Goal: Download file/media

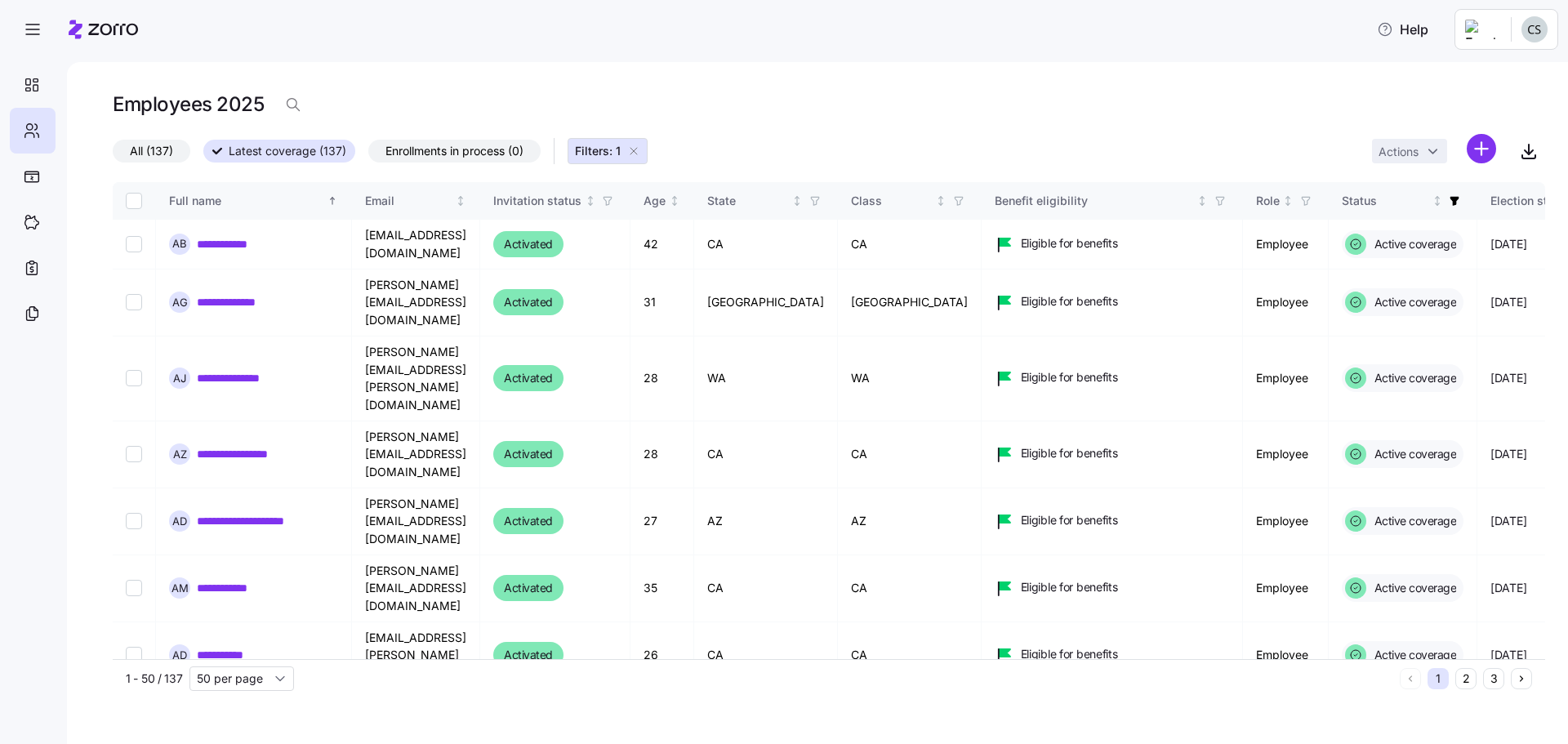
click at [1538, 35] on html "**********" at bounding box center [784, 367] width 1568 height 734
click at [1491, 63] on div "Personal view" at bounding box center [1491, 73] width 121 height 26
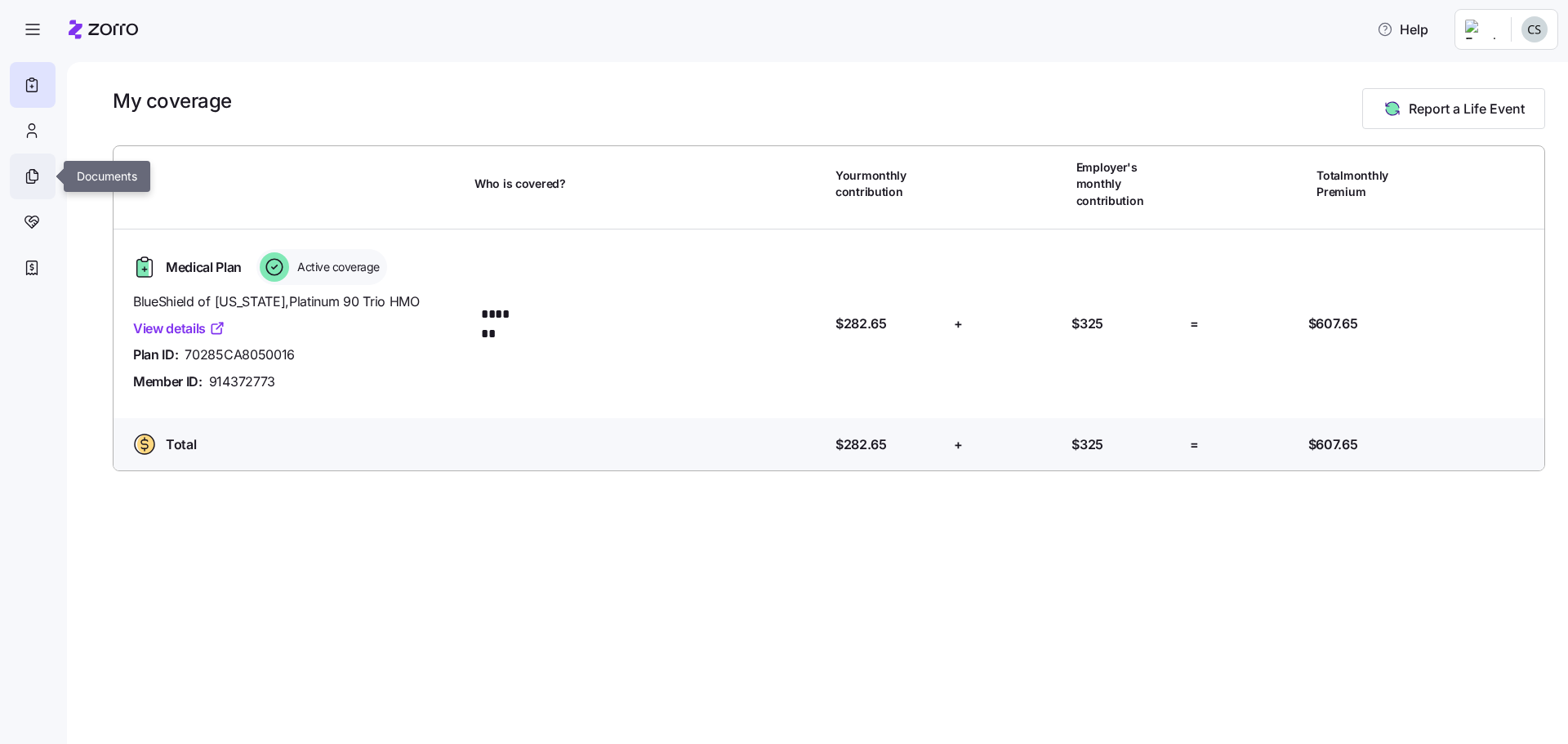
click at [34, 179] on icon at bounding box center [32, 176] width 18 height 20
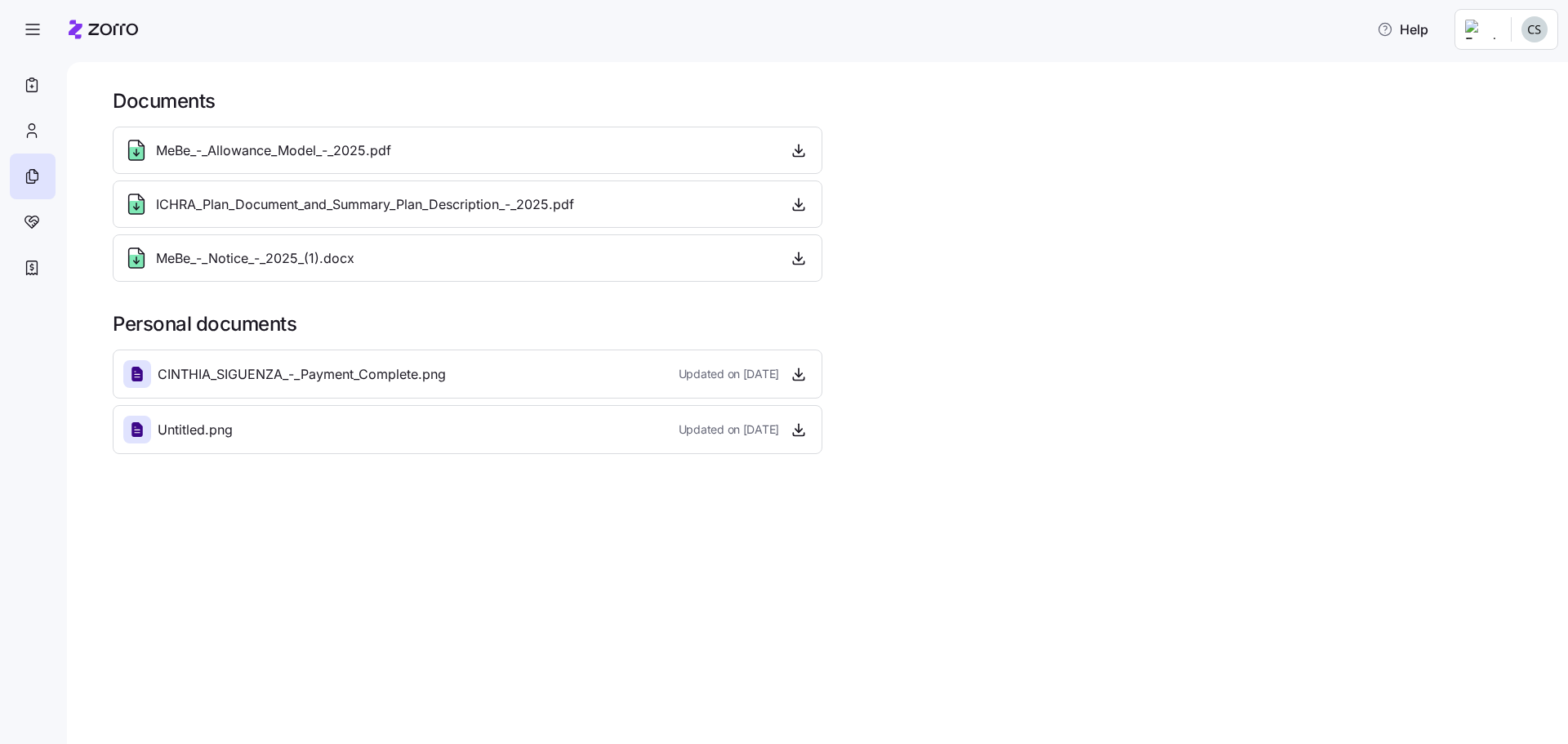
click at [315, 158] on span "MeBe_-_Allowance_Model_-_2025.pdf" at bounding box center [273, 150] width 235 height 20
click at [803, 147] on icon "button" at bounding box center [799, 150] width 16 height 16
click at [1560, 22] on header "Help" at bounding box center [784, 25] width 1568 height 52
click at [1549, 31] on html "Help Documents MeBe_-_Allowance_Model_-_2025.pdf ICHRA_Plan_Document_and_Summar…" at bounding box center [784, 367] width 1568 height 734
click at [1443, 66] on div "Admin view" at bounding box center [1491, 73] width 121 height 26
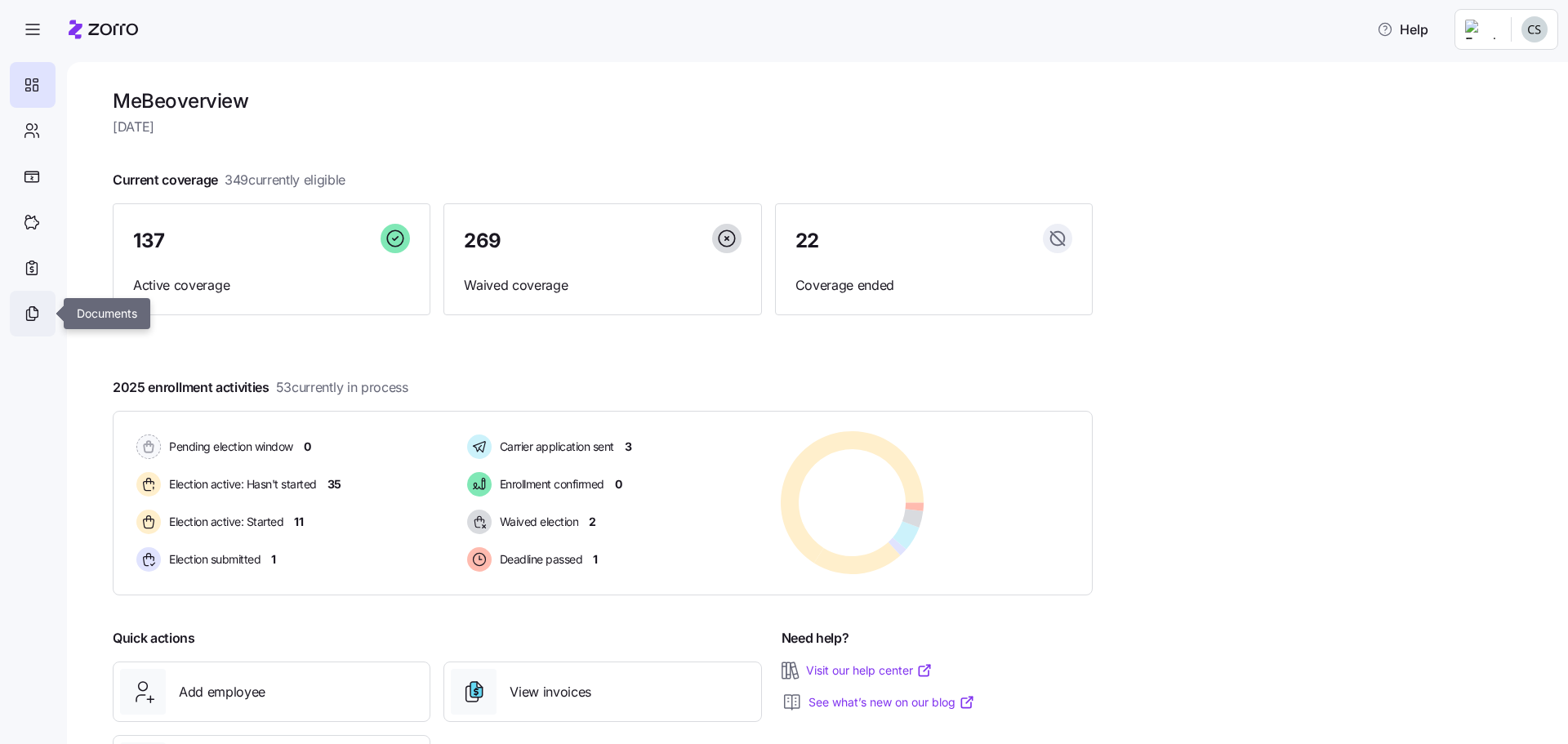
click at [35, 299] on div at bounding box center [33, 313] width 46 height 45
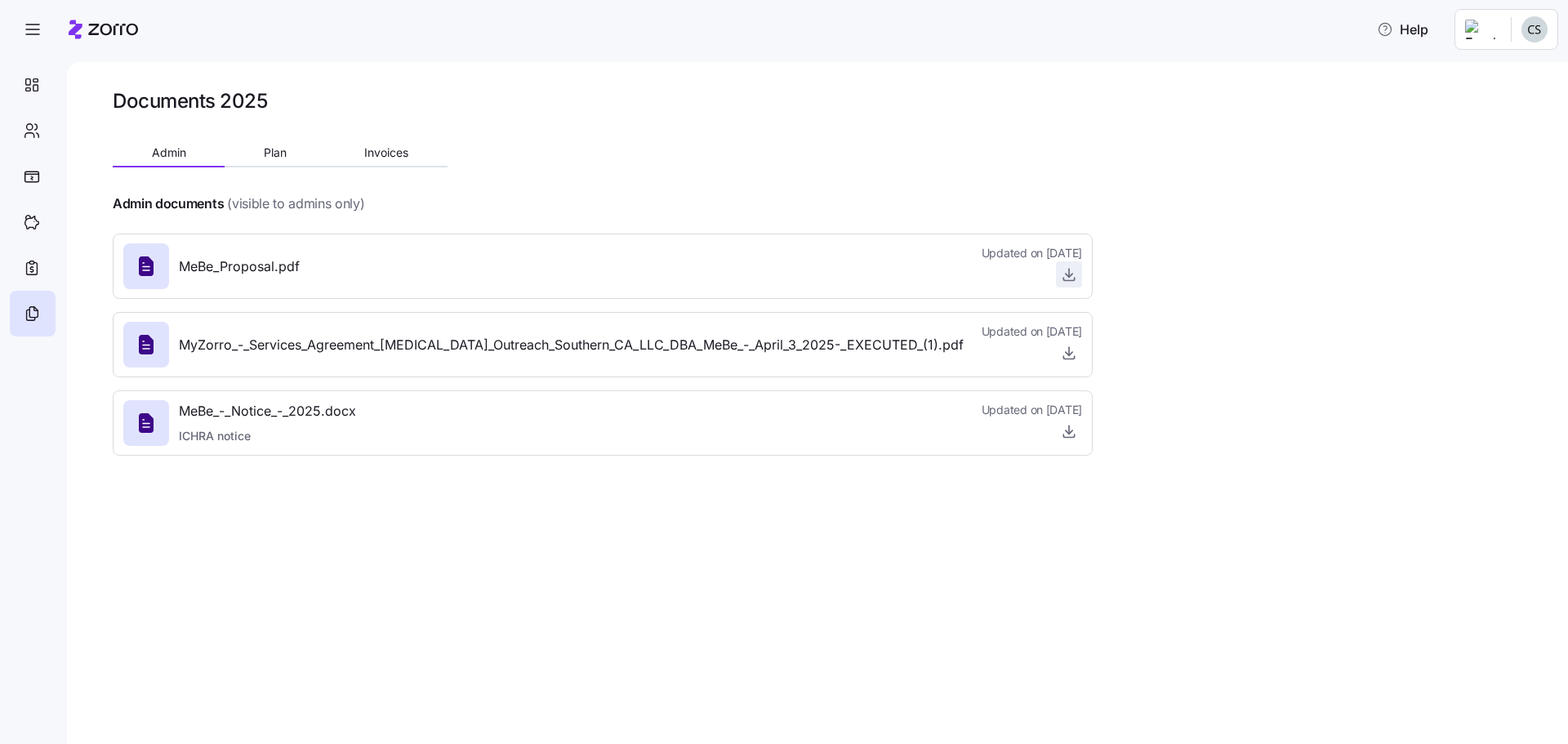
click at [1069, 280] on icon "button" at bounding box center [1069, 278] width 11 height 3
